Goal: Information Seeking & Learning: Learn about a topic

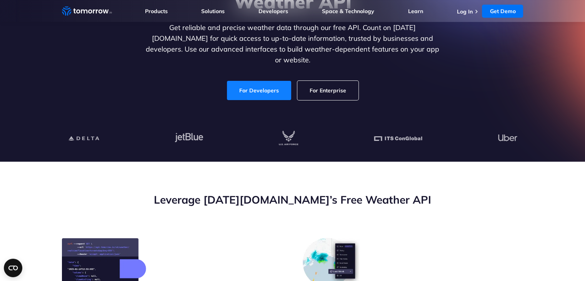
click at [269, 81] on link "For Developers" at bounding box center [259, 90] width 64 height 19
click at [267, 83] on link "For Developers" at bounding box center [259, 90] width 64 height 19
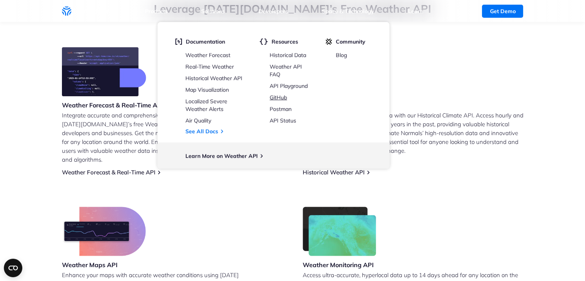
scroll to position [308, 0]
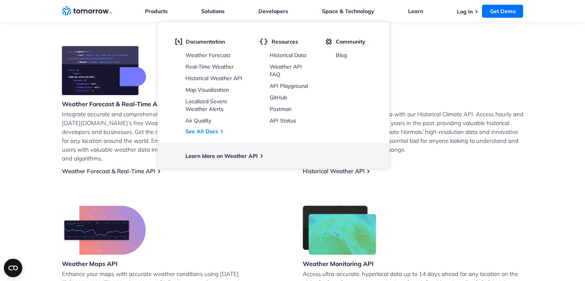
click at [429, 90] on div "Historical Weather API Unlock the power of historical data with our Historical …" at bounding box center [413, 110] width 221 height 129
drag, startPoint x: 153, startPoint y: 105, endPoint x: 126, endPoint y: 139, distance: 43.2
click at [152, 105] on h3 "Weather Forecast & Real-Time API" at bounding box center [113, 104] width 102 height 8
click at [131, 167] on div "Weather Forecast & Real-Time API Integrate accurate and comprehensive weather d…" at bounding box center [293, 186] width 462 height 280
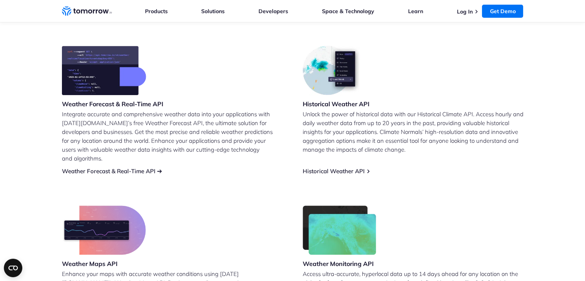
click at [130, 167] on link "Weather Forecast & Real-Time API" at bounding box center [108, 170] width 93 height 7
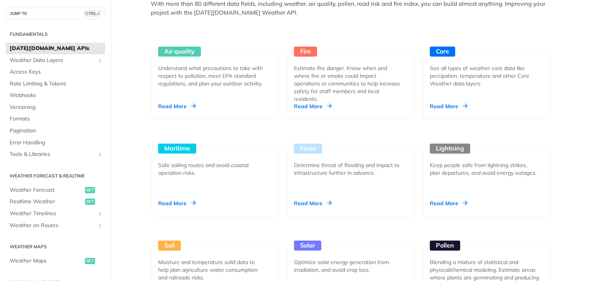
scroll to position [731, 0]
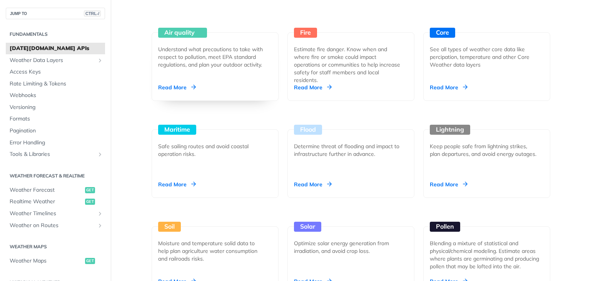
click at [188, 51] on div "Understand what precautions to take with respect to pollution, meet EPA standar…" at bounding box center [212, 56] width 108 height 23
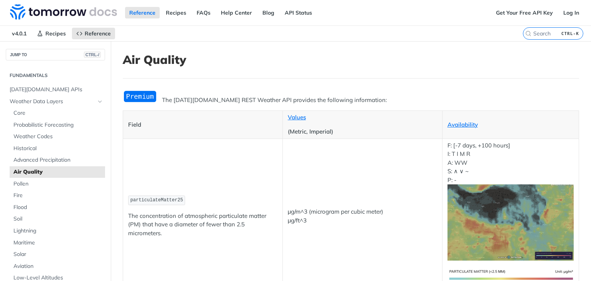
drag, startPoint x: 196, startPoint y: 113, endPoint x: 258, endPoint y: 61, distance: 81.1
click at [257, 59] on h1 "Air Quality" at bounding box center [351, 60] width 456 height 14
click at [181, 10] on link "Recipes" at bounding box center [176, 13] width 29 height 12
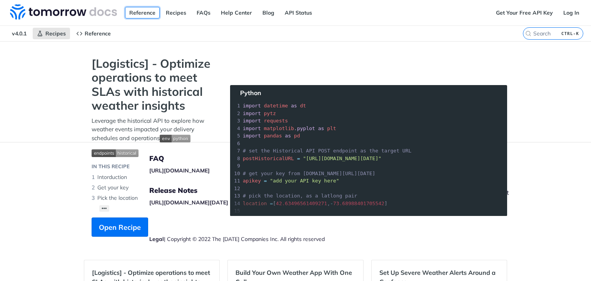
click at [137, 14] on link "Reference" at bounding box center [142, 13] width 35 height 12
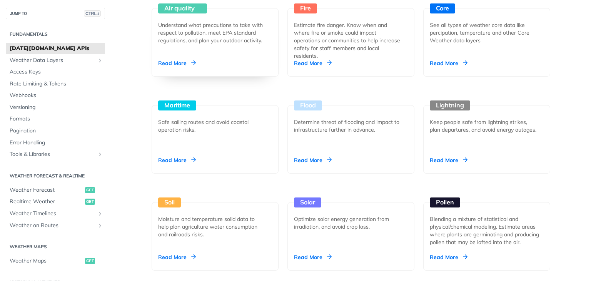
scroll to position [731, 0]
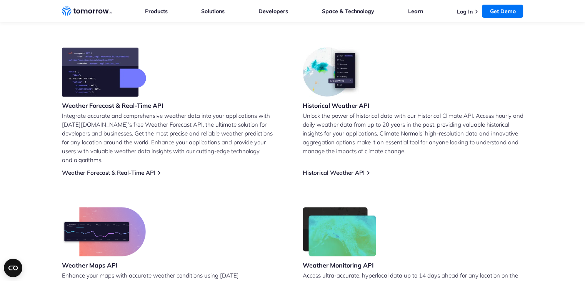
scroll to position [308, 0]
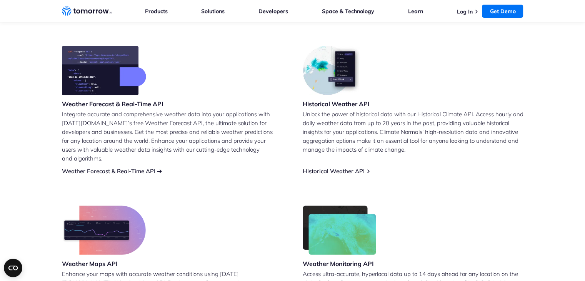
click at [113, 167] on link "Weather Forecast & Real-Time API" at bounding box center [108, 170] width 93 height 7
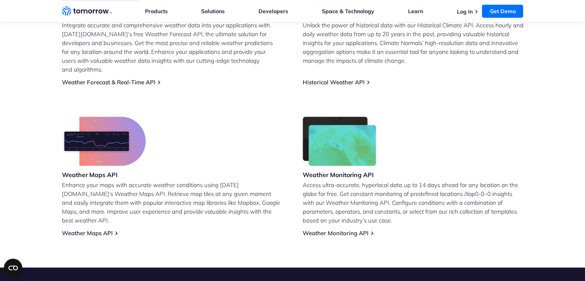
scroll to position [385, 0]
